Goal: Transaction & Acquisition: Purchase product/service

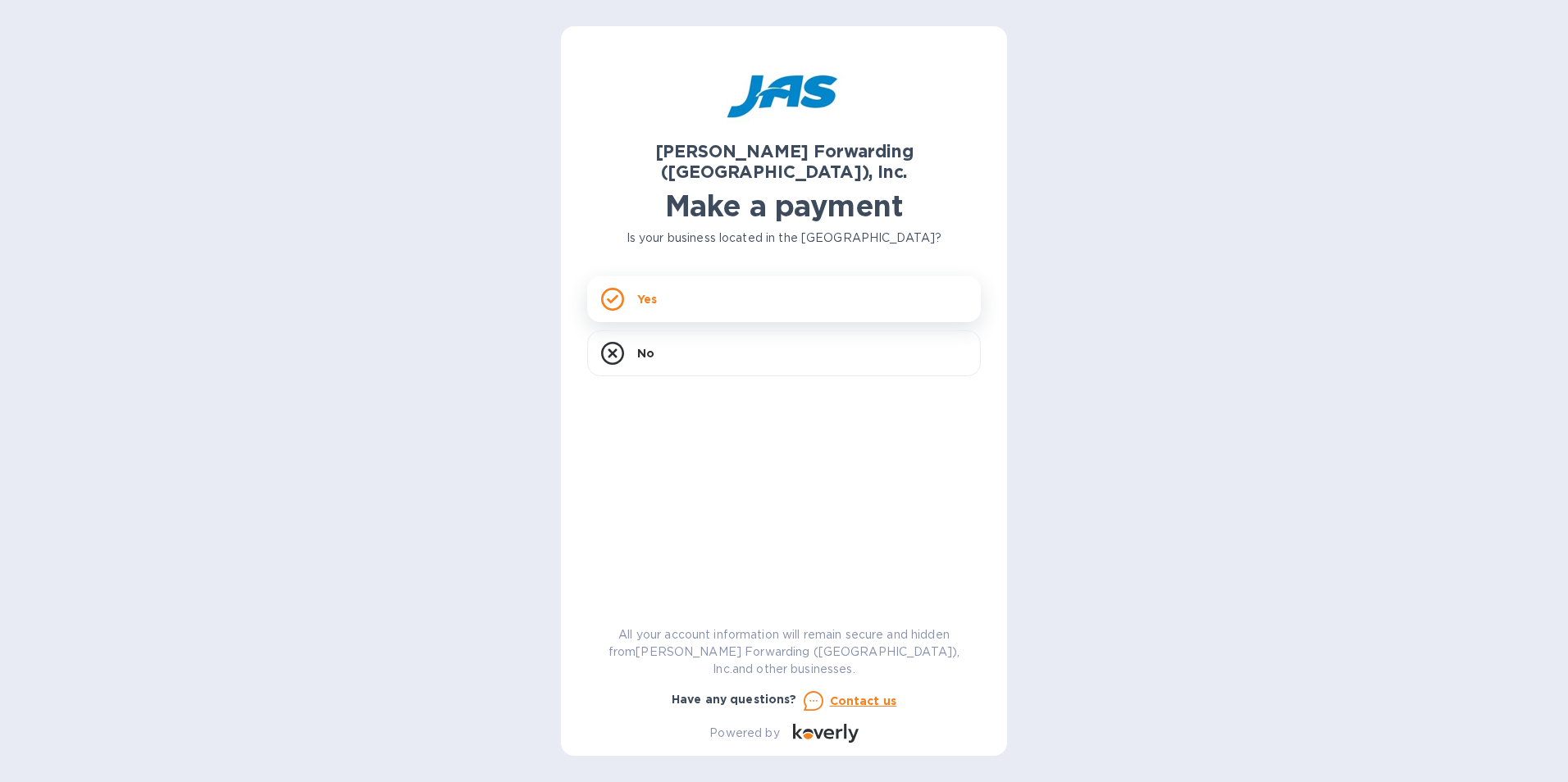
click at [740, 290] on div "Yes" at bounding box center [783, 299] width 393 height 46
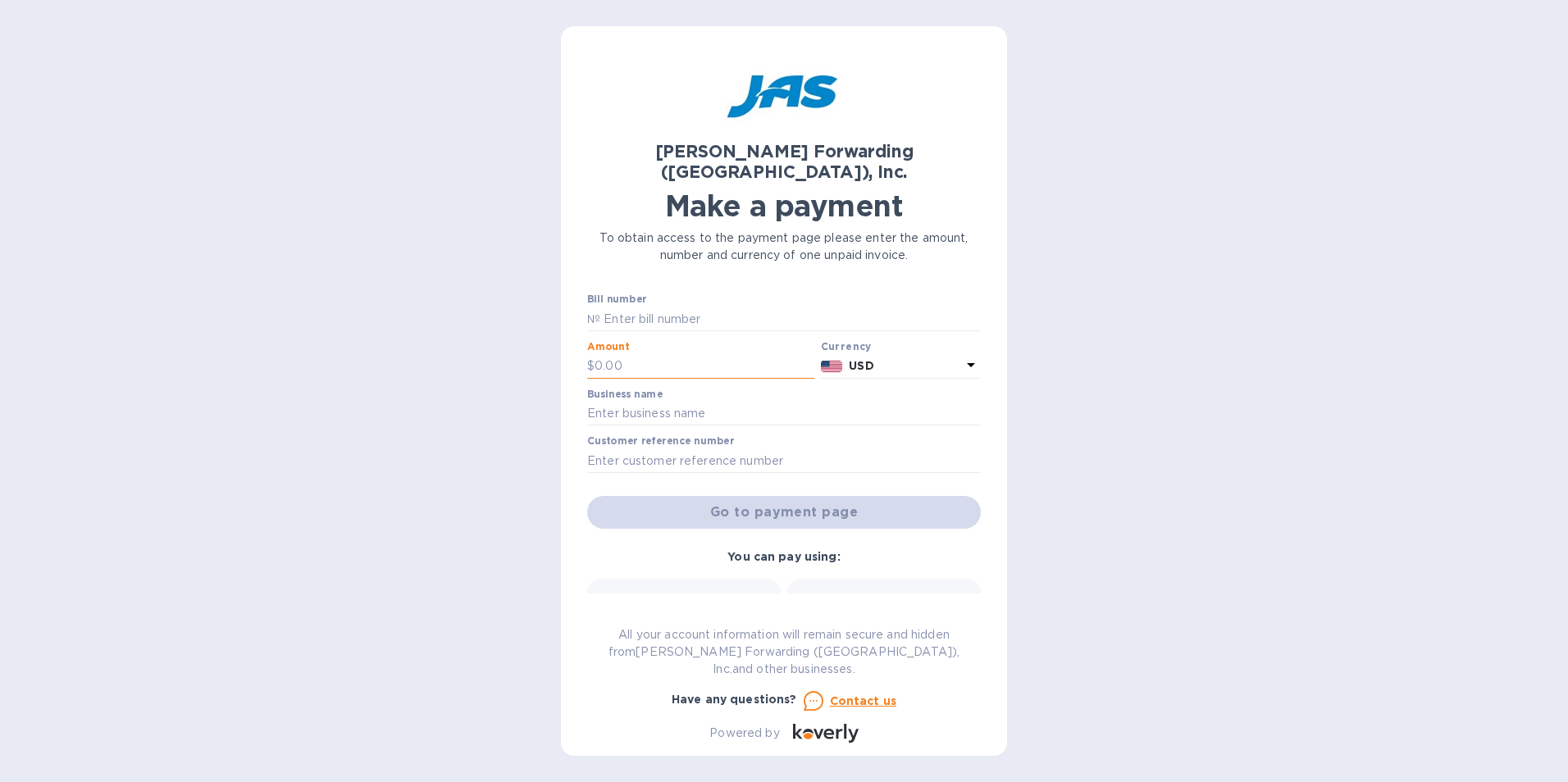
click at [667, 355] on input "text" at bounding box center [705, 367] width 220 height 25
type input "1"
click at [666, 402] on input "text" at bounding box center [783, 414] width 393 height 25
type input "MEI System Inc"
type input "CHI503203970"
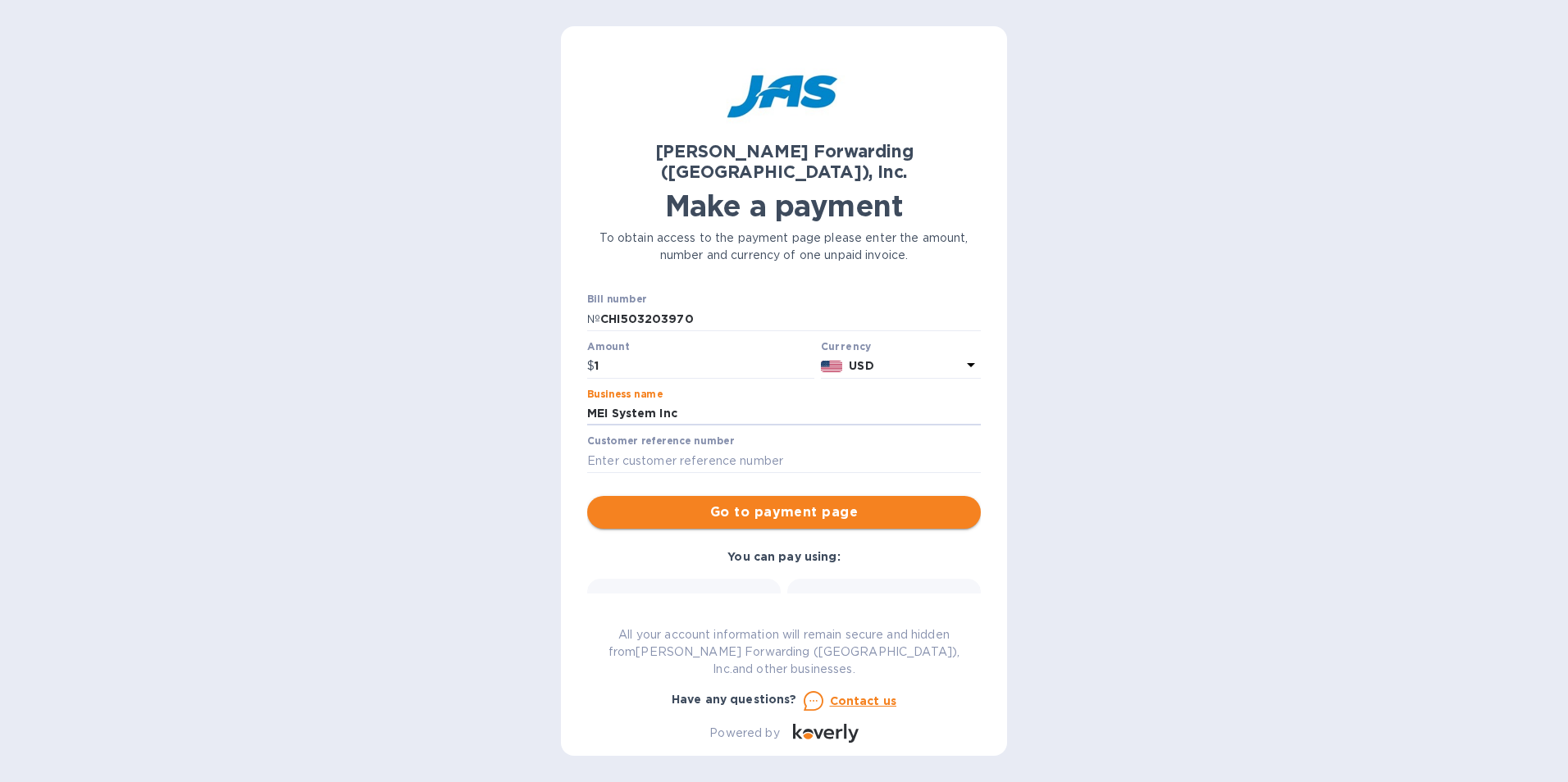
click at [679, 502] on span "Go to payment page" at bounding box center [783, 512] width 367 height 19
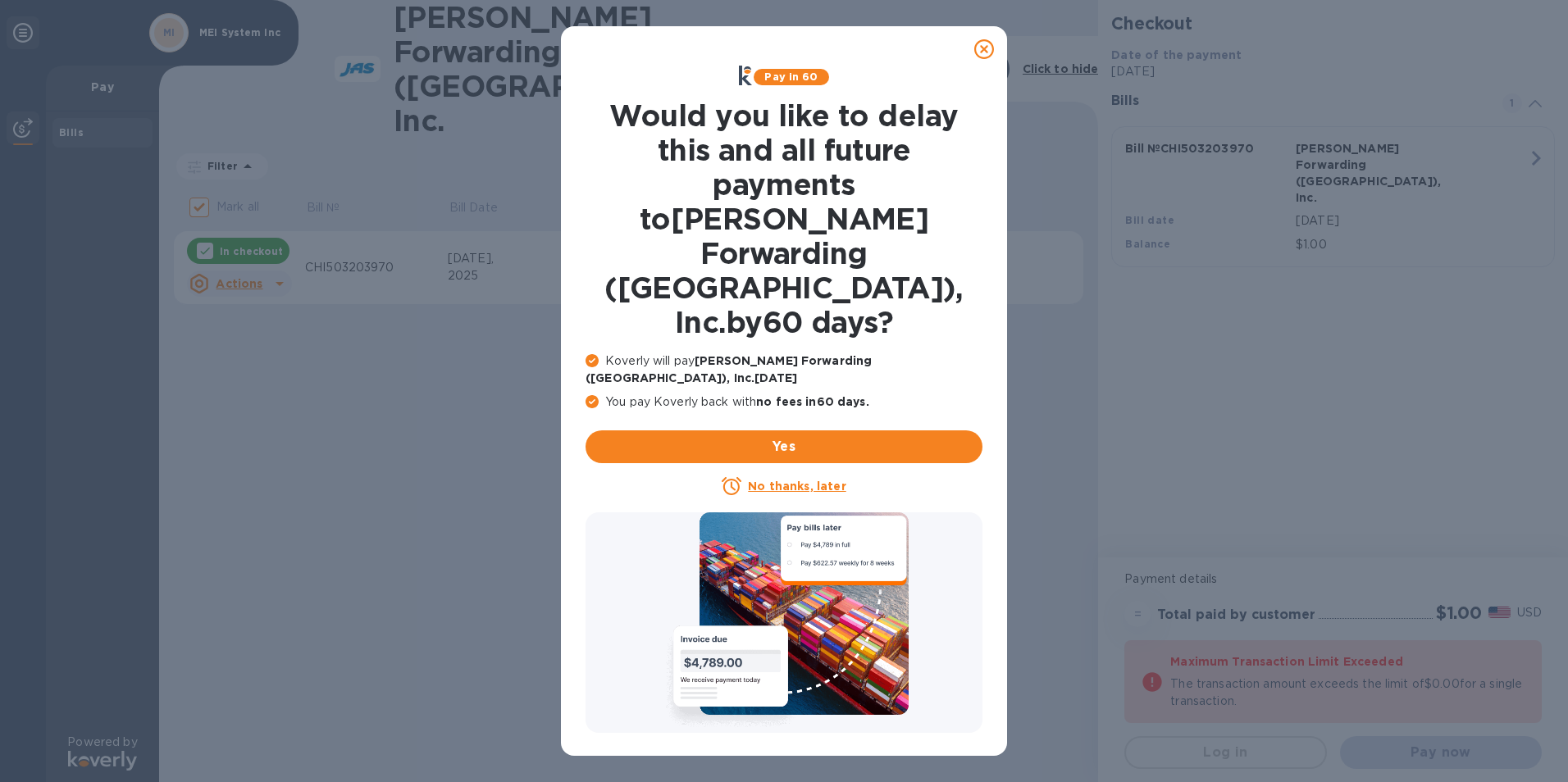
click at [985, 52] on icon at bounding box center [984, 49] width 19 height 19
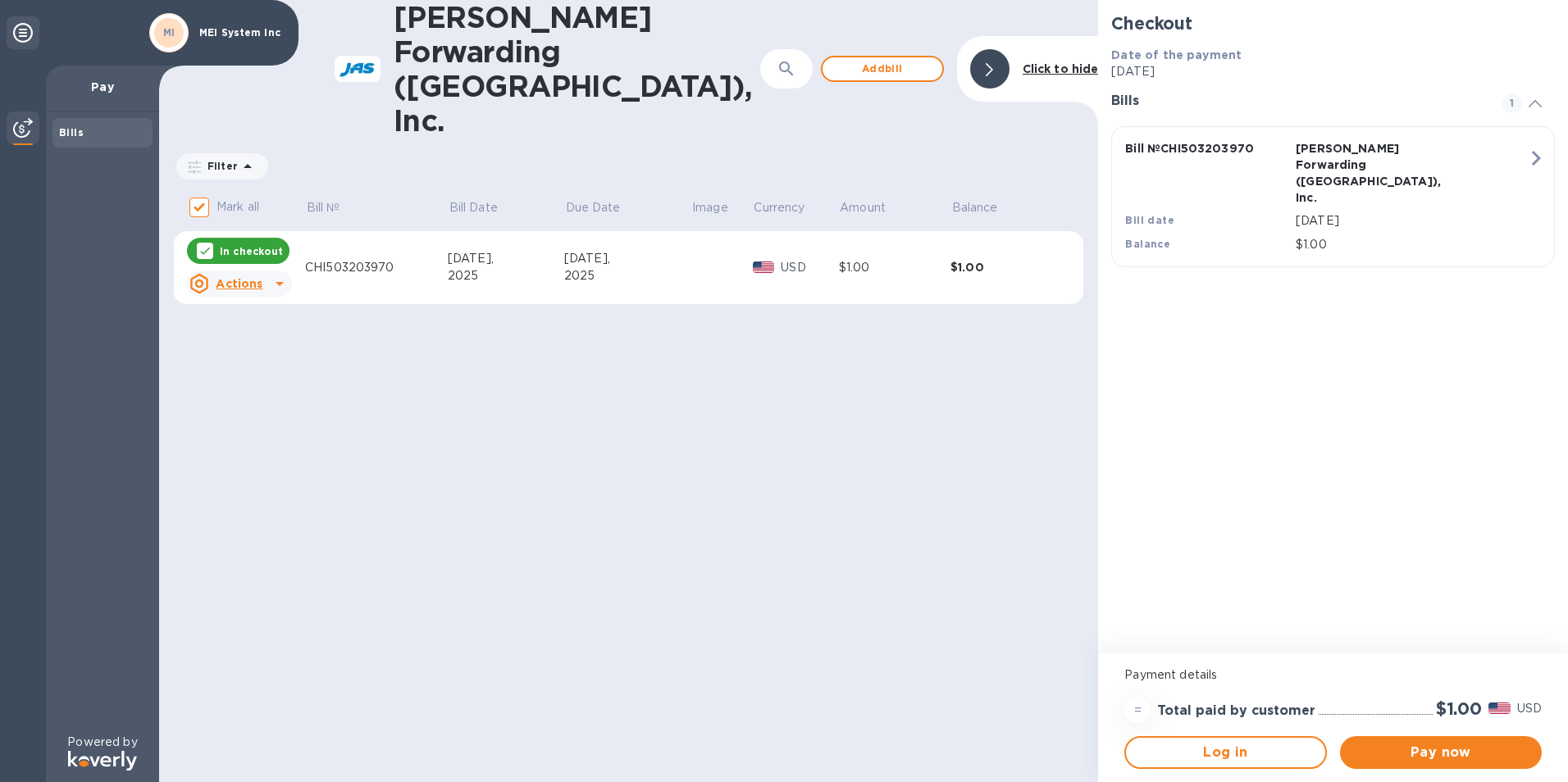
click at [253, 275] on p "Actions" at bounding box center [238, 283] width 47 height 17
click at [253, 321] on b "Delete" at bounding box center [253, 320] width 41 height 13
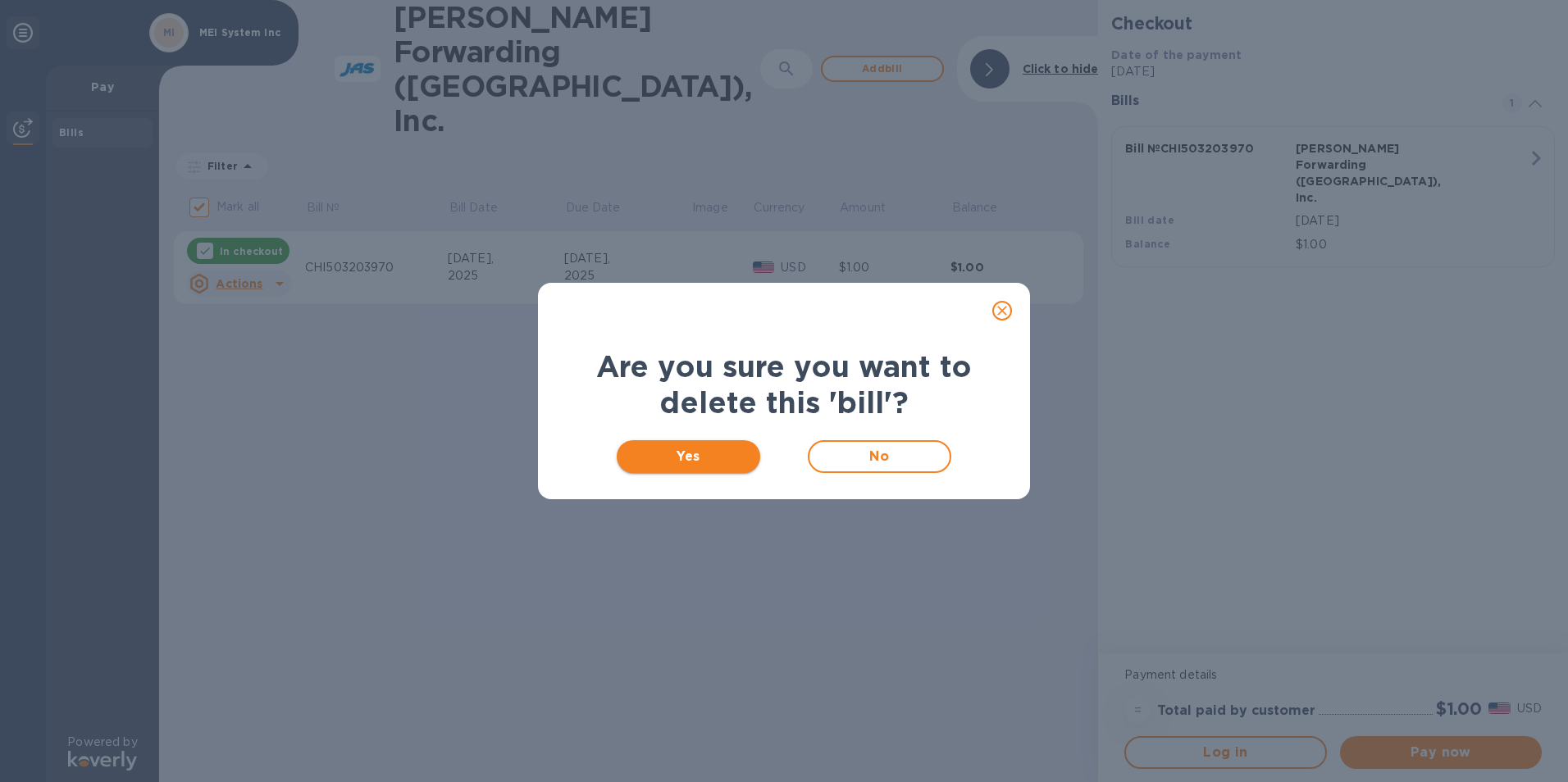
click at [683, 457] on span "Yes" at bounding box center [688, 457] width 117 height 19
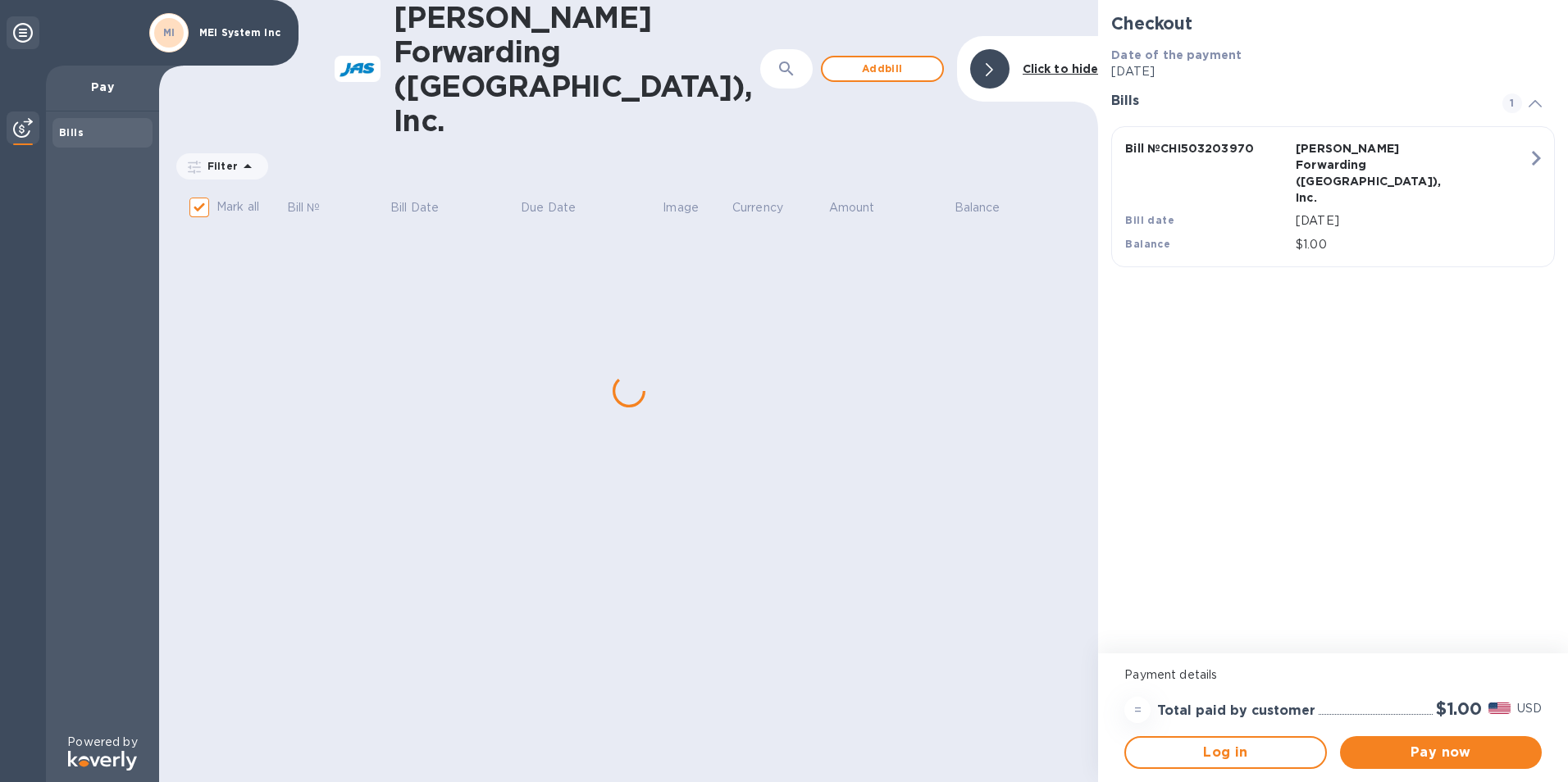
checkbox input "false"
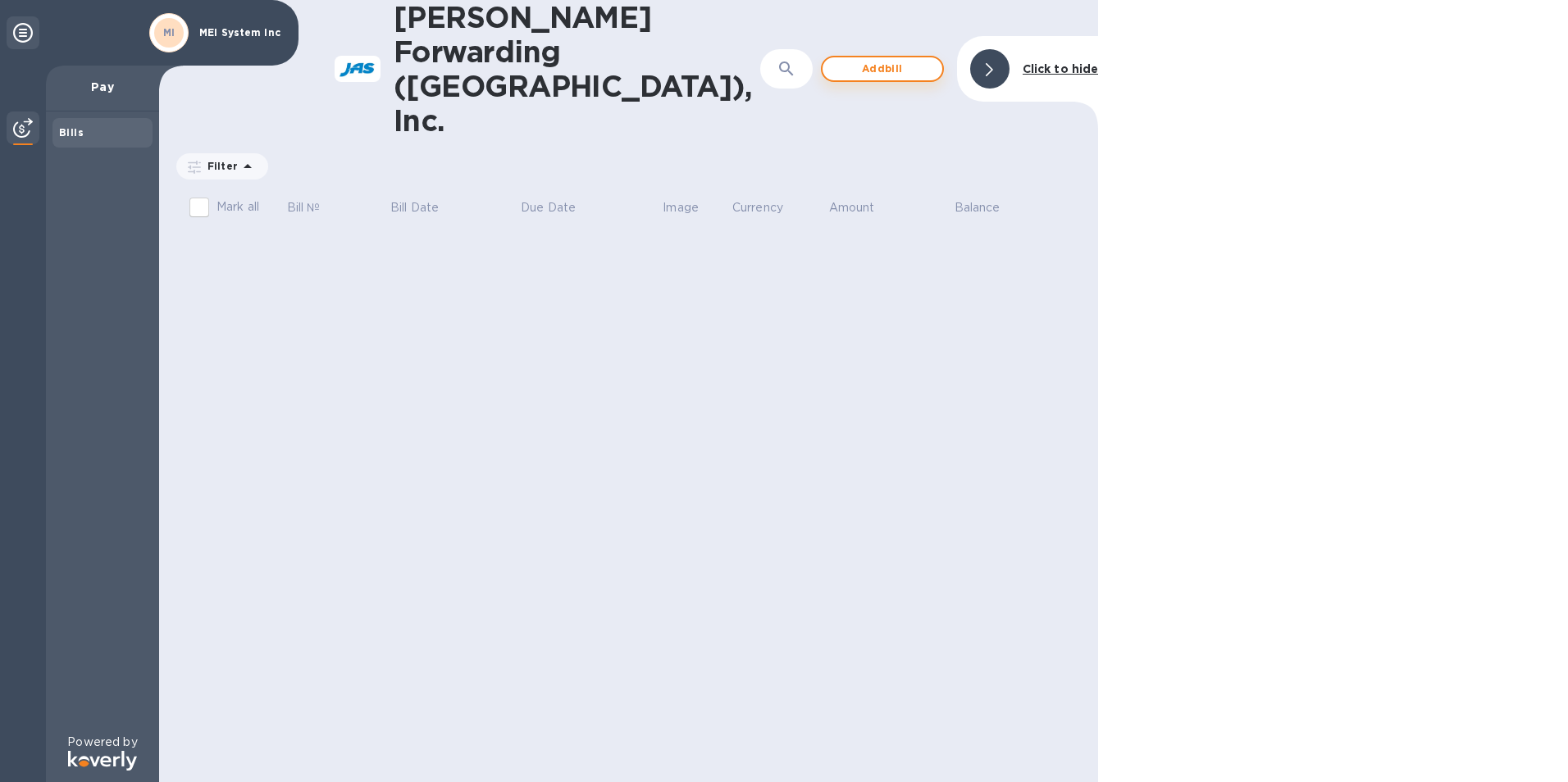
click at [897, 59] on span "Add bill" at bounding box center [883, 69] width 93 height 19
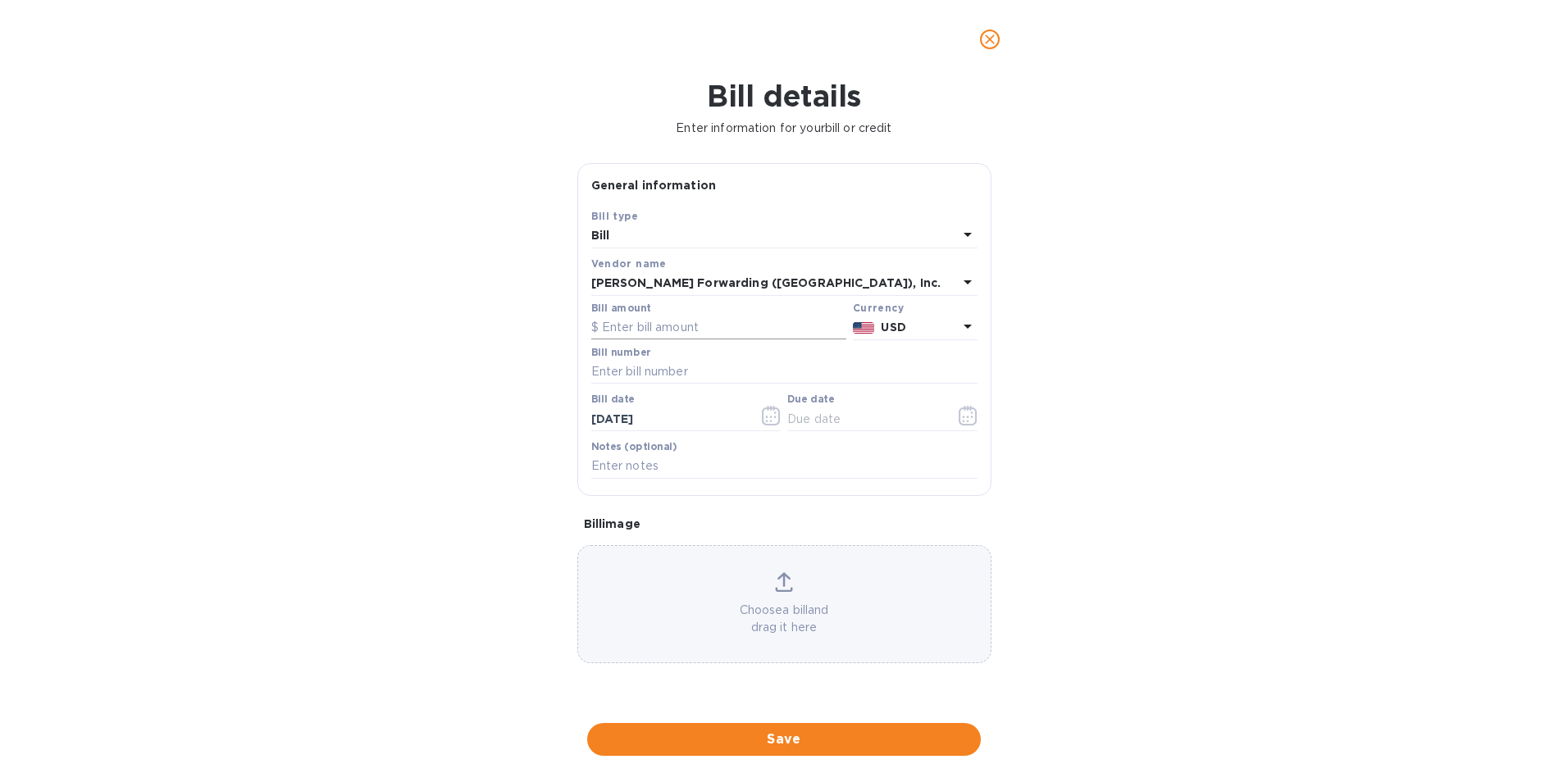
click at [619, 323] on input "text" at bounding box center [719, 328] width 255 height 25
type input "392.00"
click at [611, 369] on input "text" at bounding box center [784, 372] width 386 height 25
type input "CHI503379493"
type input "[DATE]"
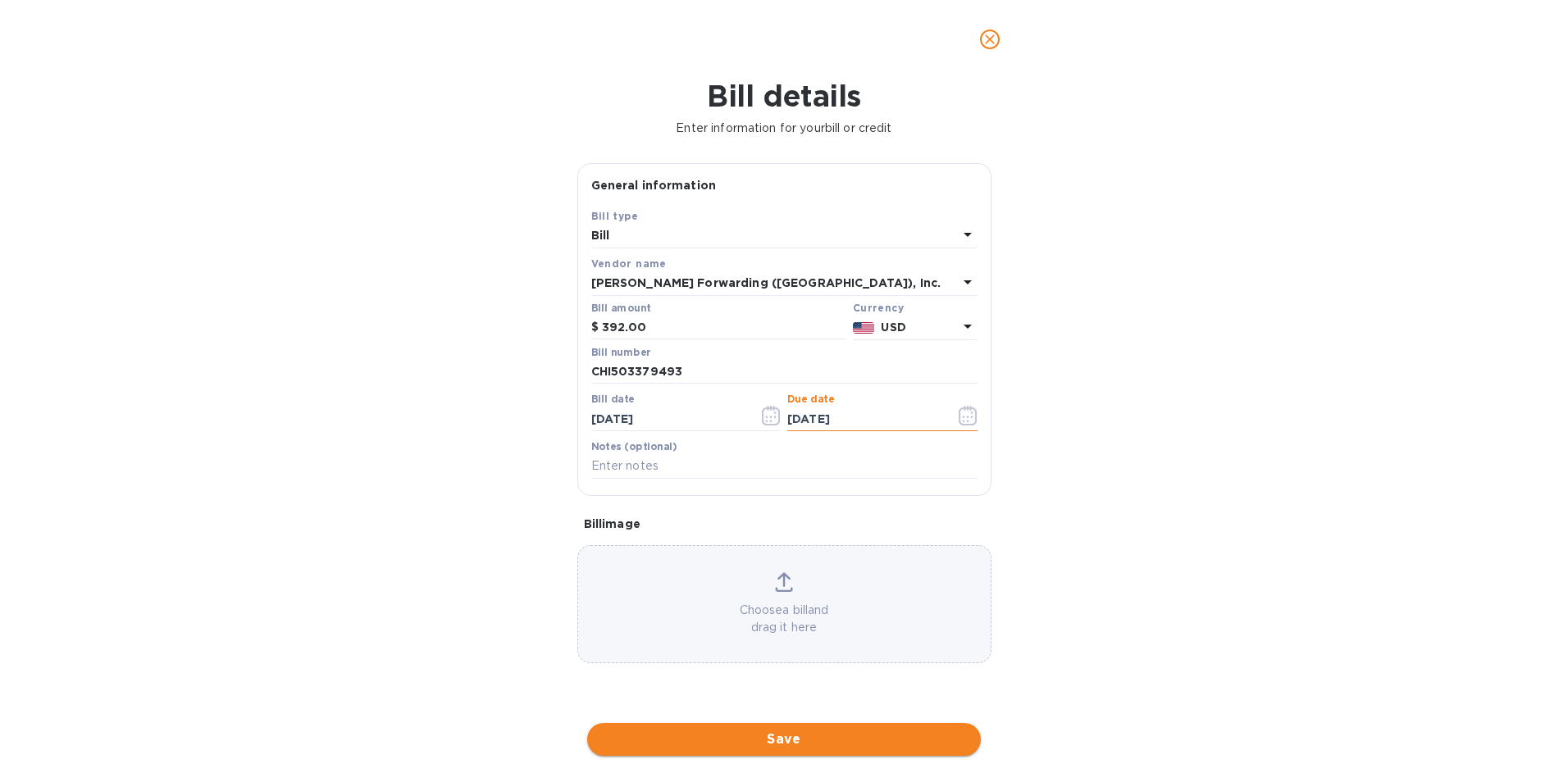
type input "[DATE]"
click at [696, 740] on span "Save" at bounding box center [783, 739] width 367 height 19
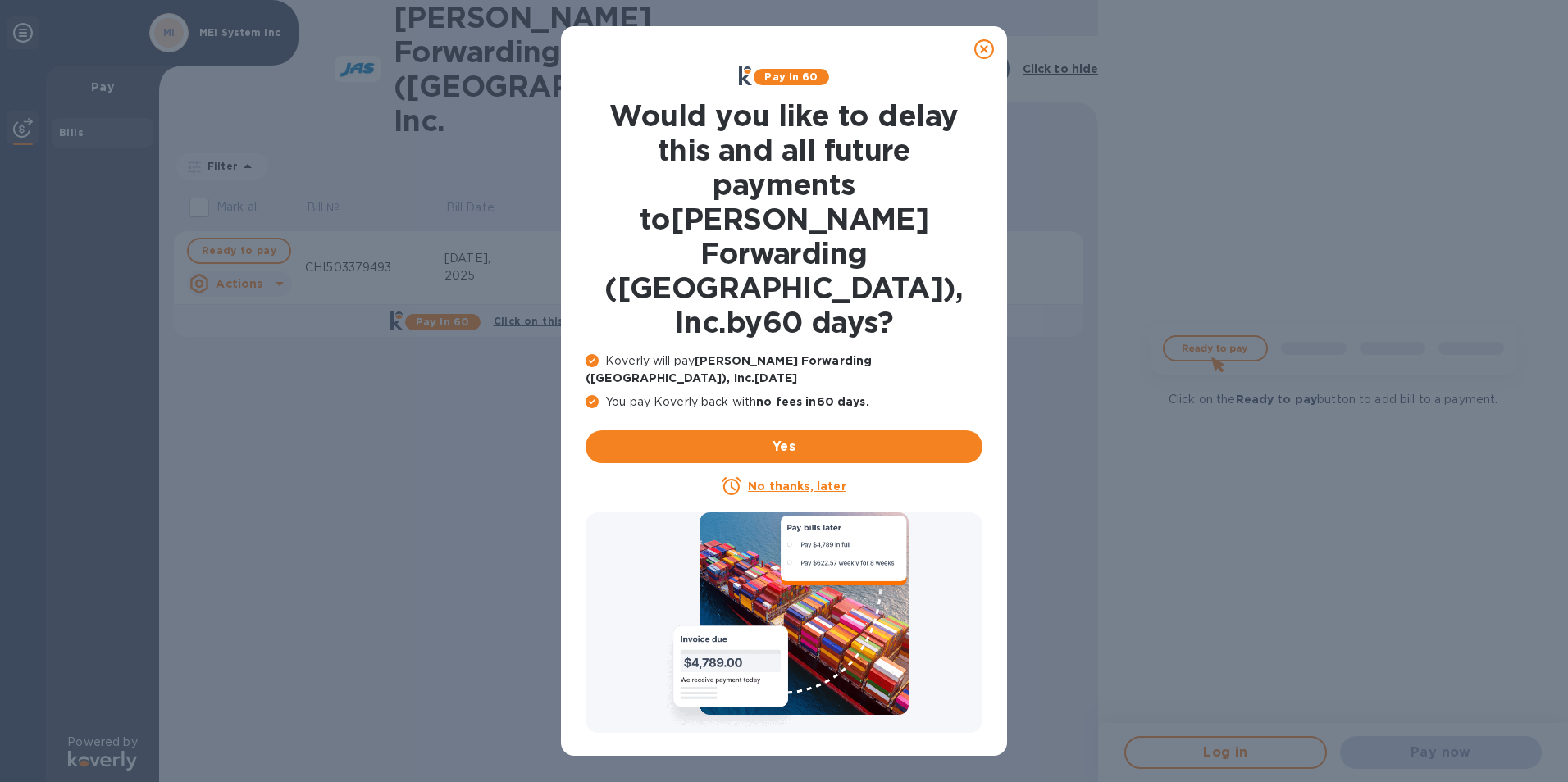
click at [984, 55] on icon at bounding box center [984, 49] width 19 height 19
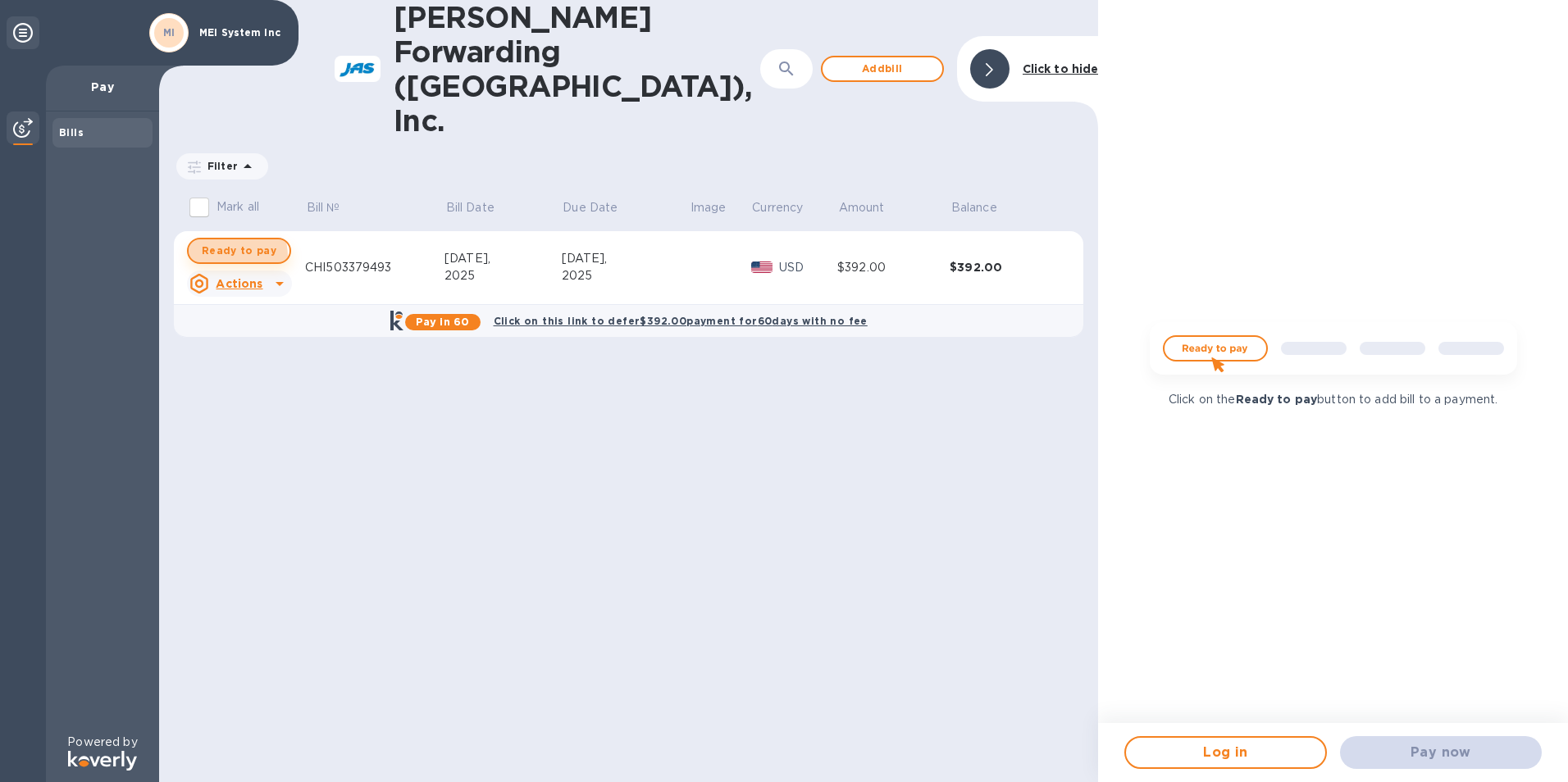
click at [231, 241] on span "Ready to pay" at bounding box center [238, 251] width 75 height 19
checkbox input "true"
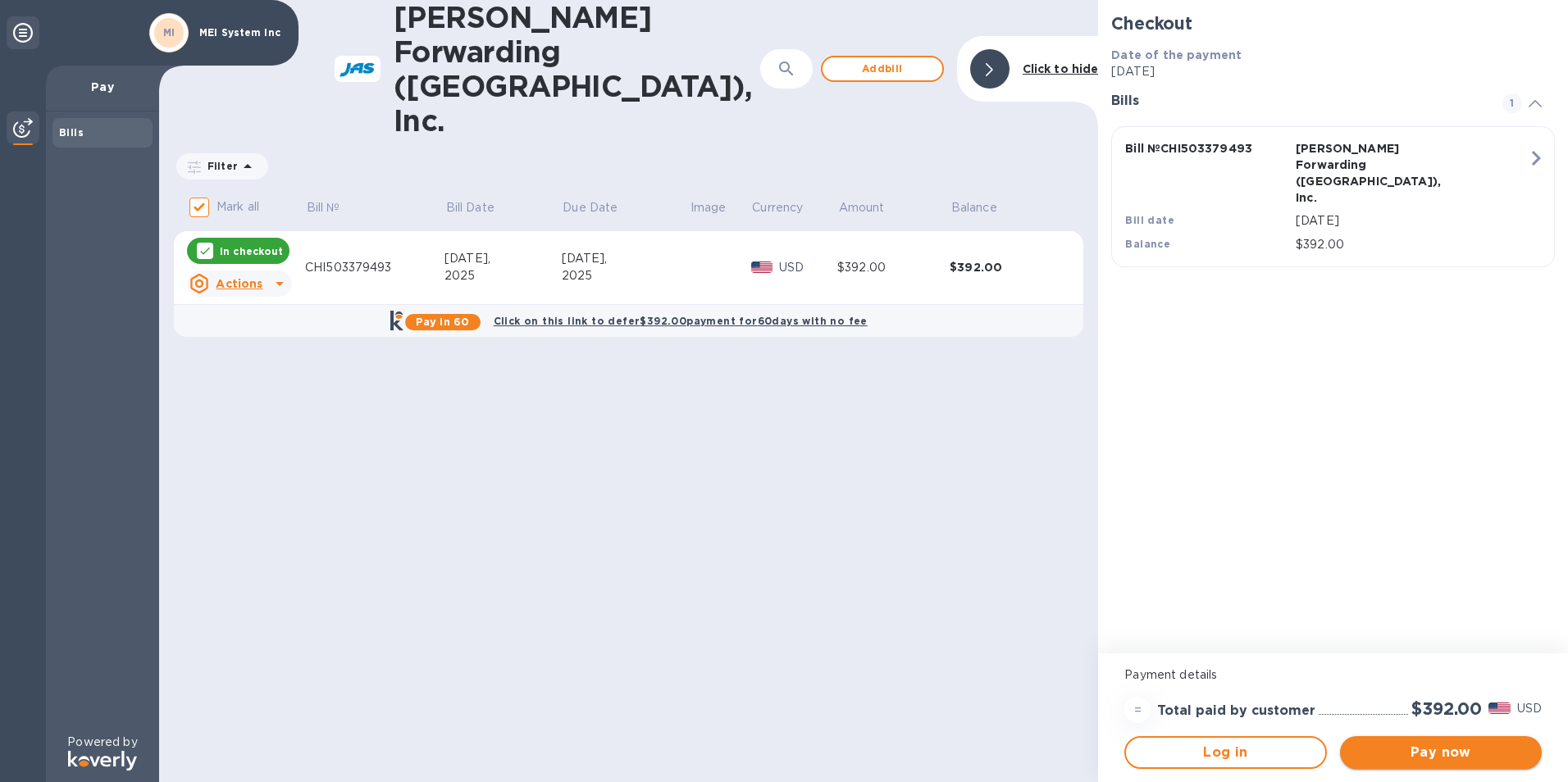
click at [1377, 763] on button "Pay now" at bounding box center [1440, 752] width 201 height 33
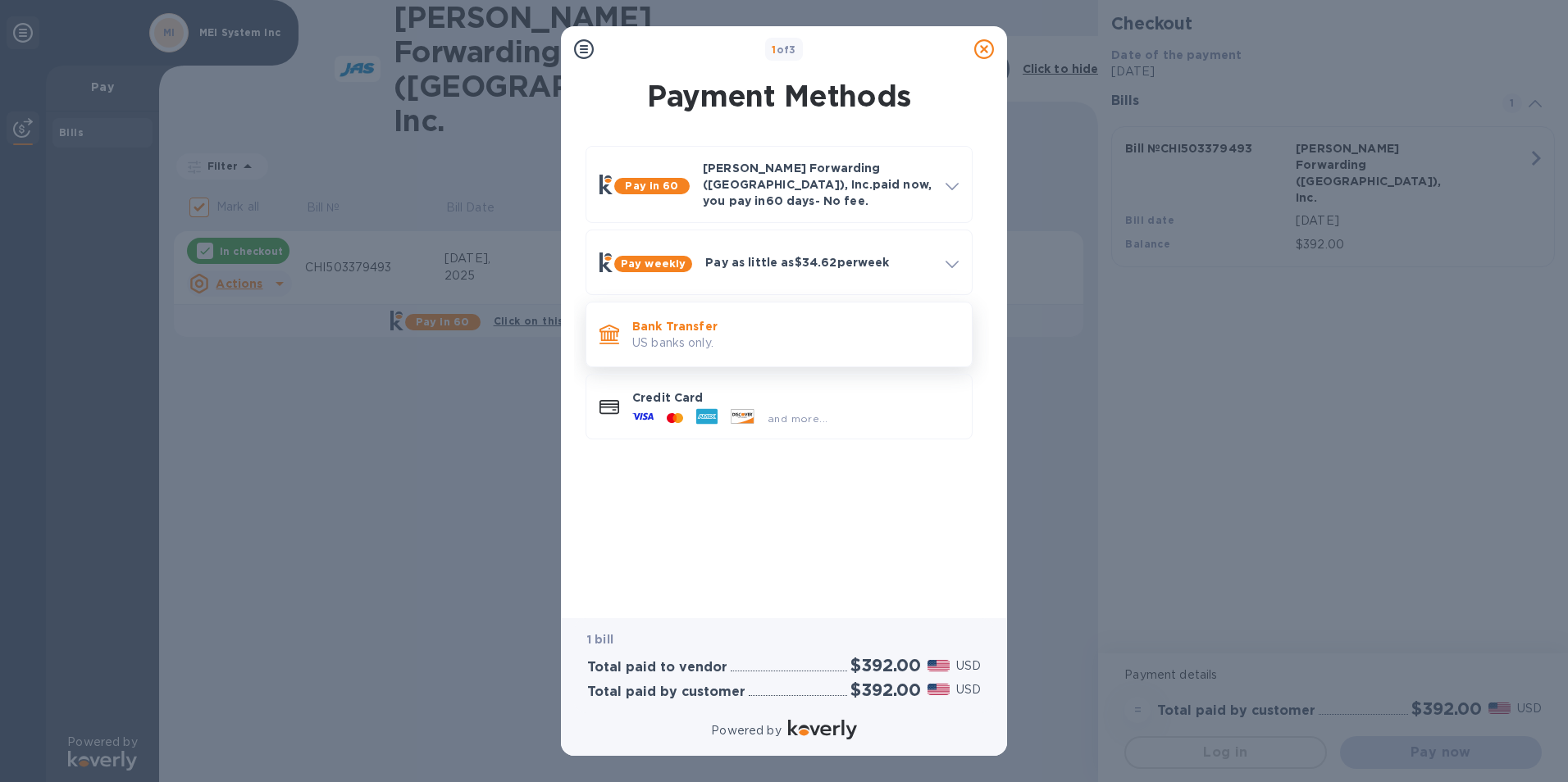
click at [667, 336] on p "US banks only." at bounding box center [795, 343] width 326 height 18
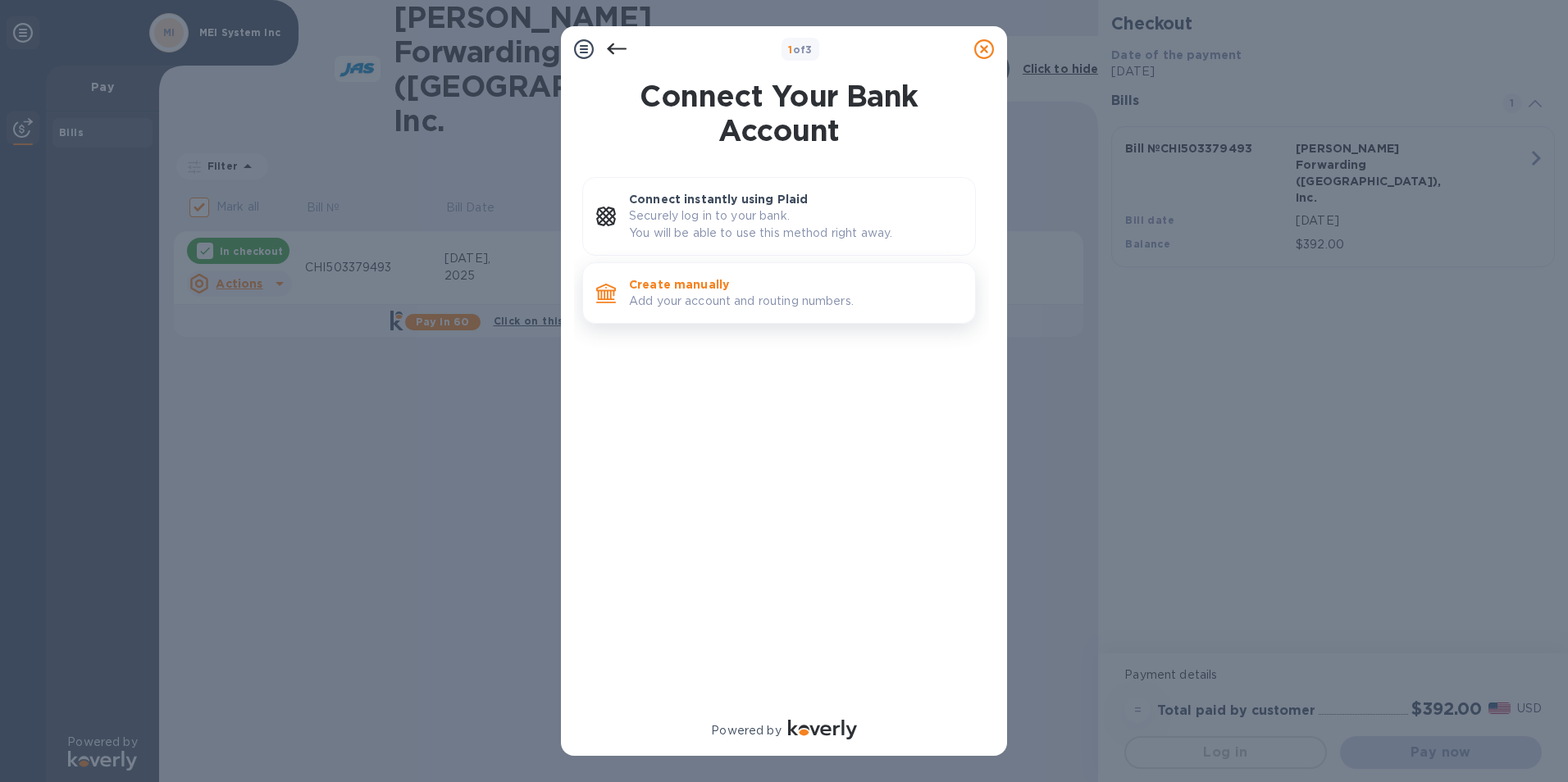
click at [715, 288] on p "Create manually" at bounding box center [795, 284] width 333 height 17
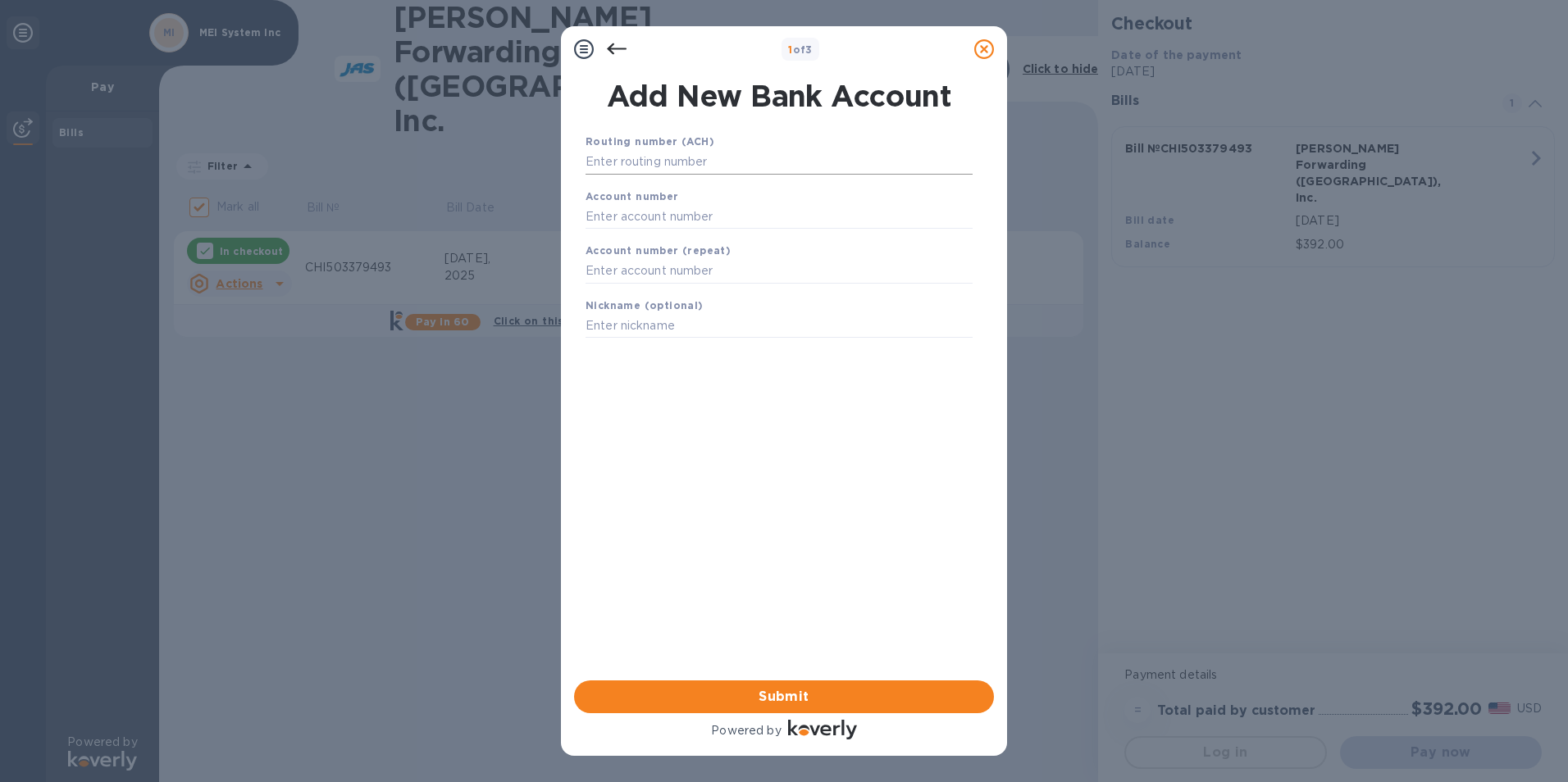
click at [633, 169] on input "text" at bounding box center [779, 163] width 387 height 25
click at [674, 216] on input "text" at bounding box center [779, 216] width 387 height 25
drag, startPoint x: 674, startPoint y: 216, endPoint x: 634, endPoint y: 164, distance: 65.6
click at [634, 164] on input "text" at bounding box center [779, 163] width 387 height 25
paste input "081904808"
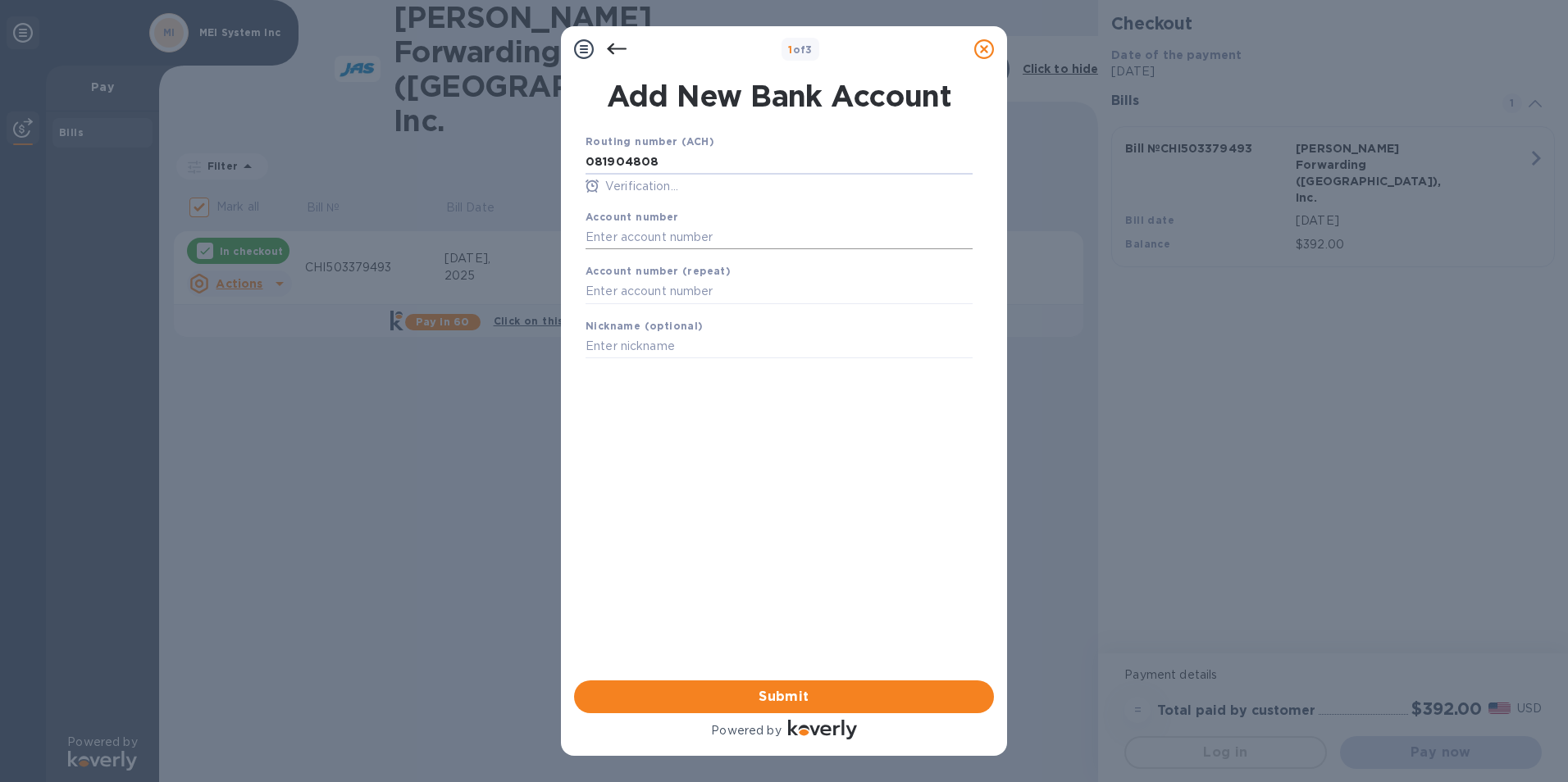
type input "081904808"
click at [647, 213] on b "Account number" at bounding box center [632, 216] width 93 height 12
click at [612, 240] on input "text" at bounding box center [779, 237] width 387 height 25
click at [633, 234] on input "text" at bounding box center [779, 237] width 387 height 25
paste input "291016278318"
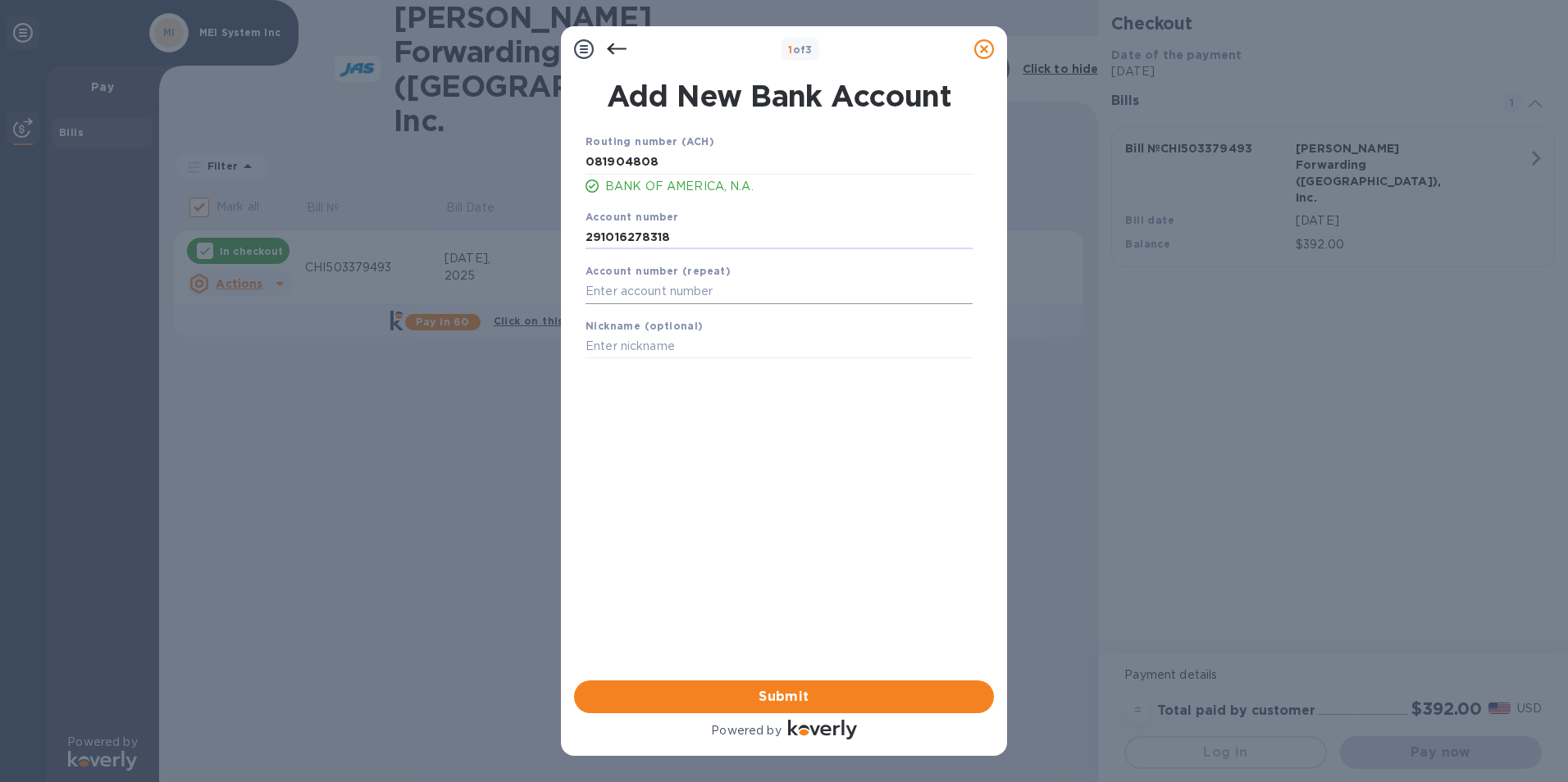
type input "291016278318"
click at [645, 295] on input "text" at bounding box center [779, 292] width 387 height 25
paste input "291016278318"
type input "291016278318"
click at [780, 702] on span "Submit" at bounding box center [783, 697] width 393 height 19
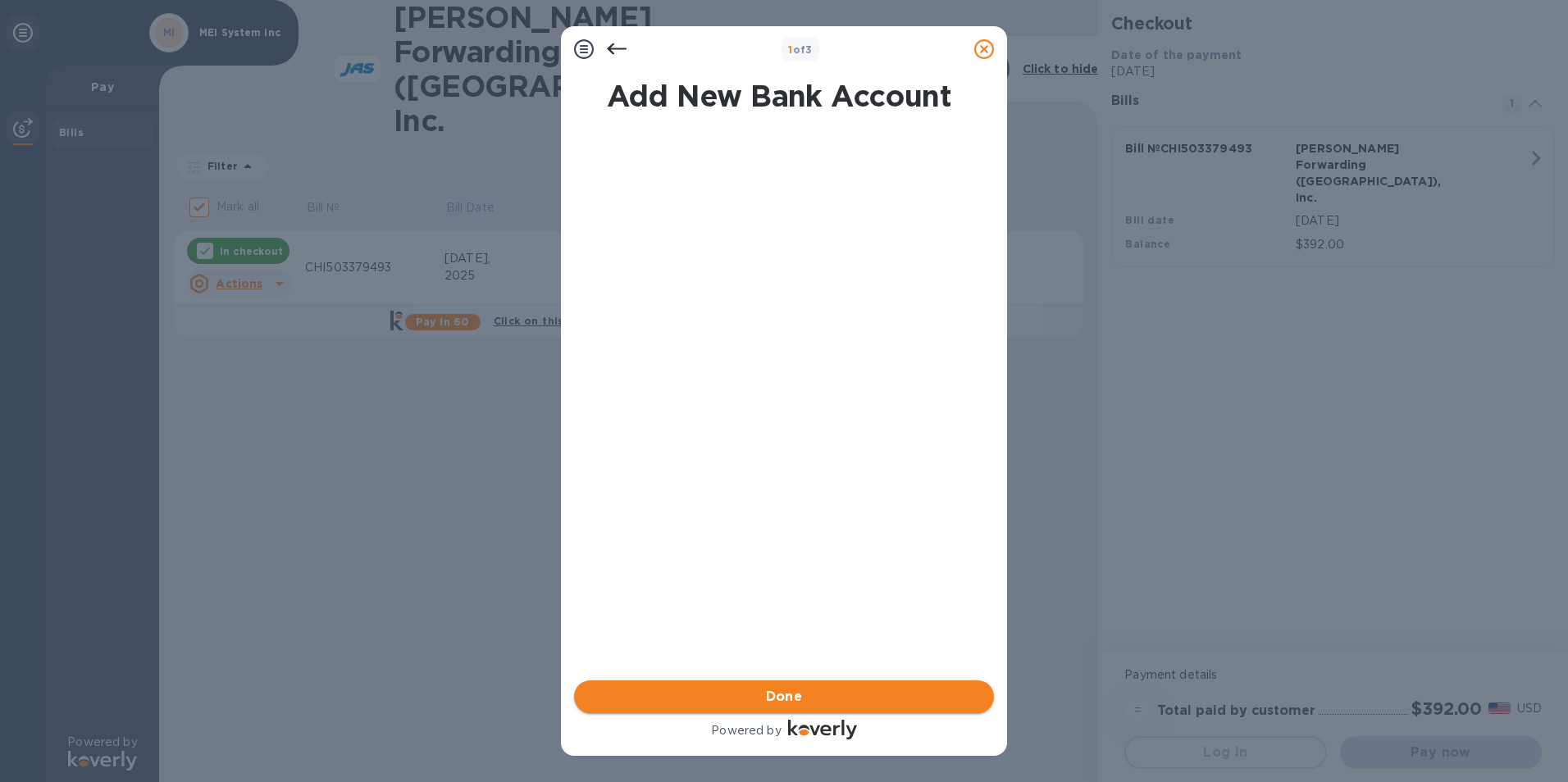
click at [692, 705] on span "Done" at bounding box center [783, 697] width 393 height 19
